Goal: Task Accomplishment & Management: Manage account settings

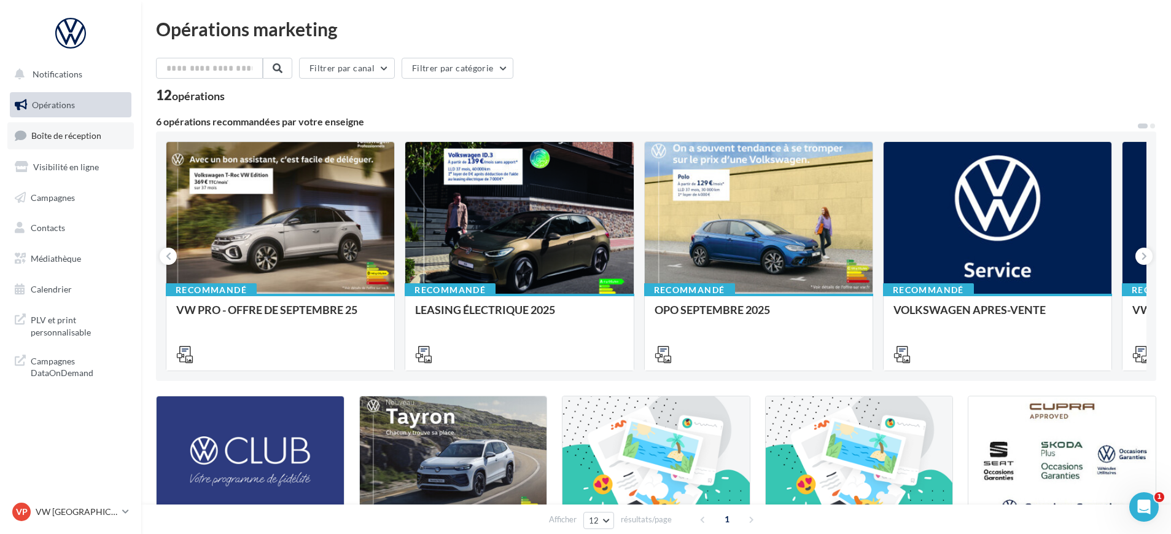
click at [64, 131] on span "Boîte de réception" at bounding box center [66, 135] width 70 height 10
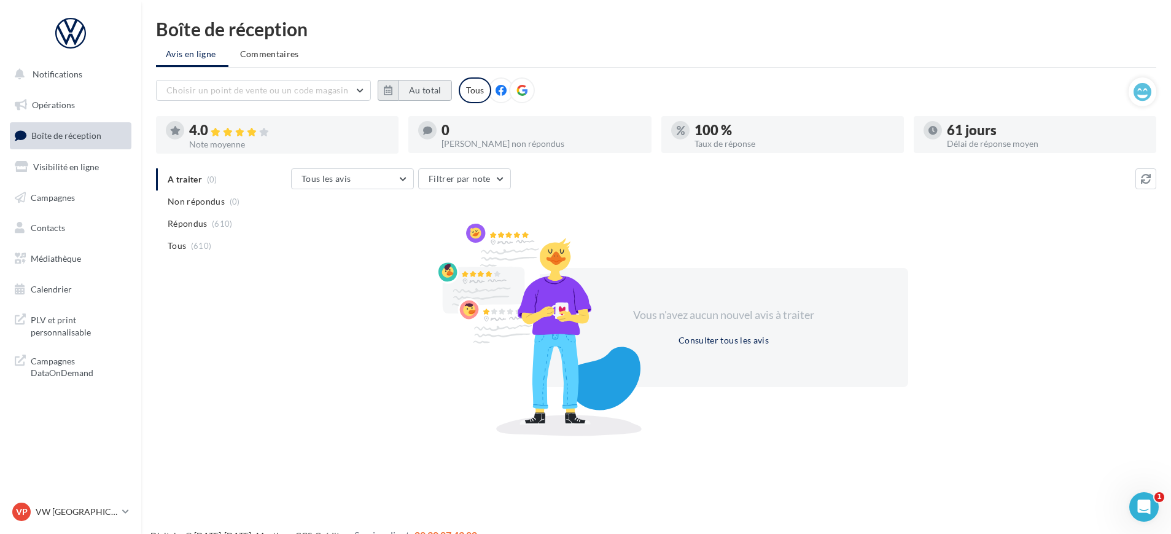
click at [424, 97] on button "Au total" at bounding box center [425, 90] width 53 height 21
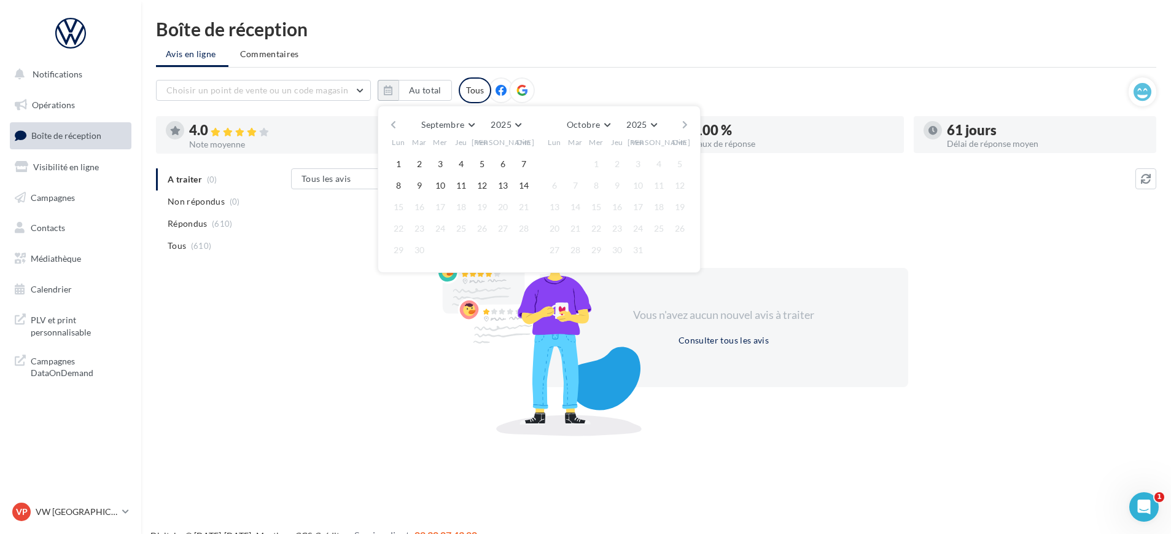
click at [388, 128] on button "button" at bounding box center [393, 124] width 10 height 17
click at [394, 126] on button "button" at bounding box center [393, 124] width 10 height 17
click at [418, 168] on button "1" at bounding box center [419, 164] width 18 height 18
click at [685, 128] on button "button" at bounding box center [685, 124] width 10 height 17
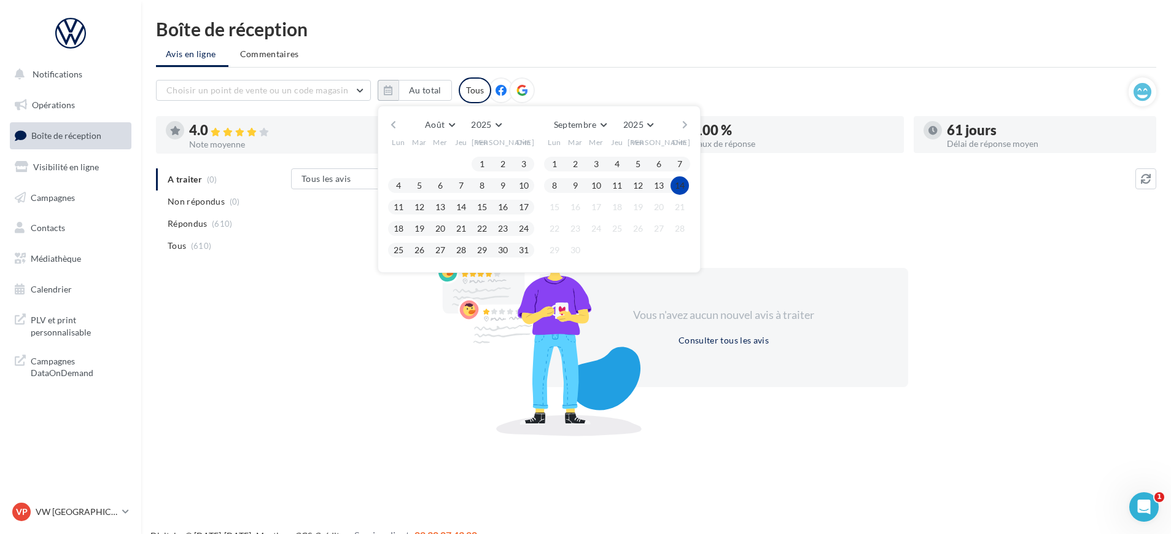
click at [677, 185] on button "14" at bounding box center [680, 185] width 18 height 18
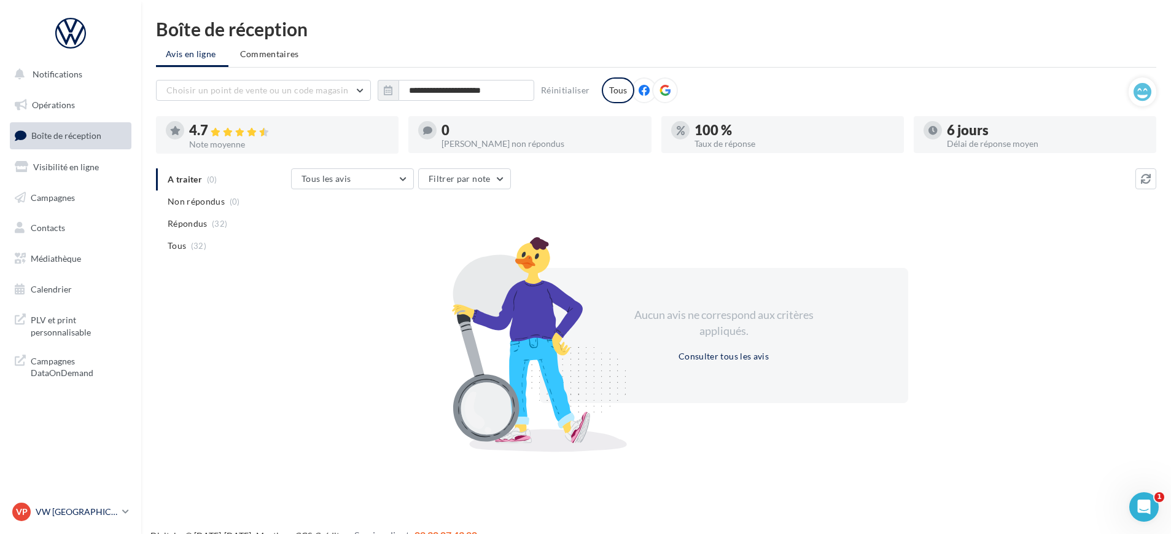
click at [115, 515] on p "VW [GEOGRAPHIC_DATA] 20" at bounding box center [77, 512] width 82 height 12
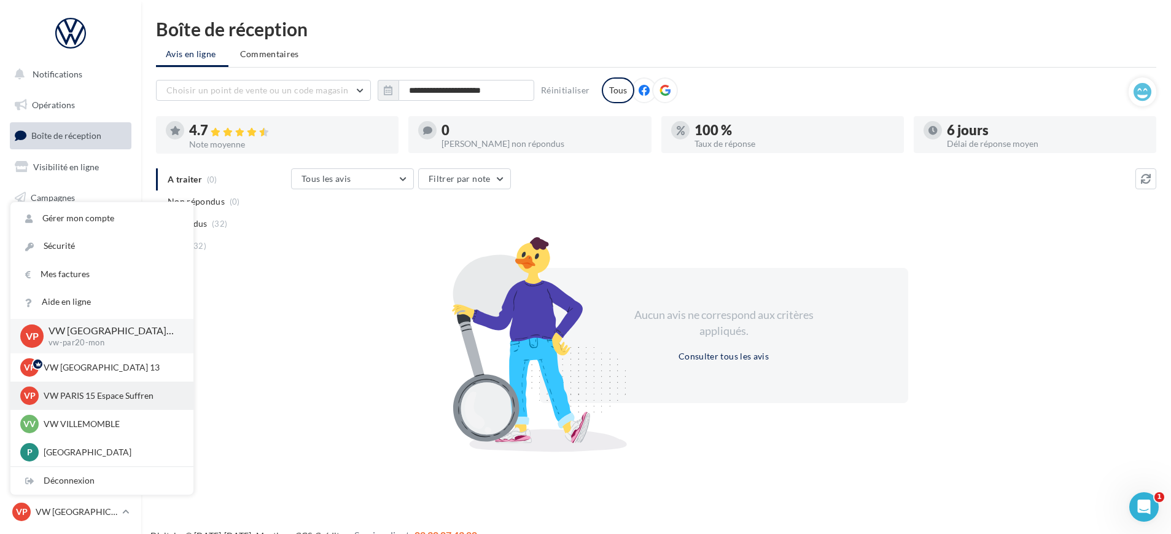
click at [96, 387] on div "VP VW PARIS 15 Espace Suffren vw-par15-mon" at bounding box center [101, 395] width 163 height 18
